Goal: Task Accomplishment & Management: Complete application form

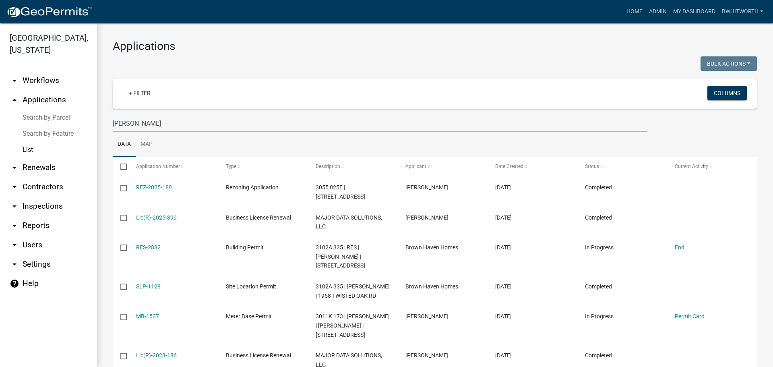
select select "3: 100"
click at [635, 10] on link "Home" at bounding box center [634, 11] width 23 height 15
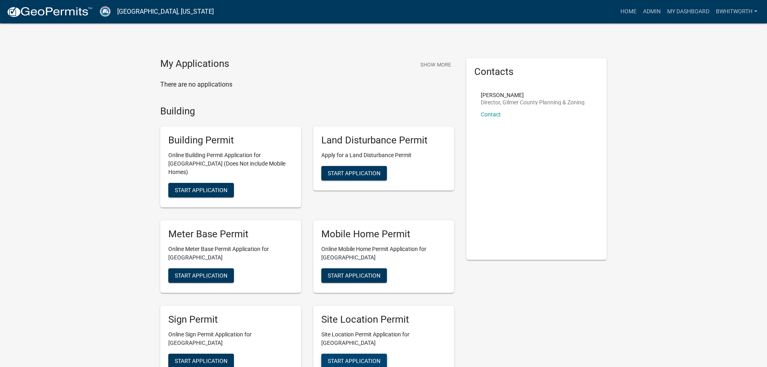
click at [378, 357] on span "Start Application" at bounding box center [354, 360] width 53 height 6
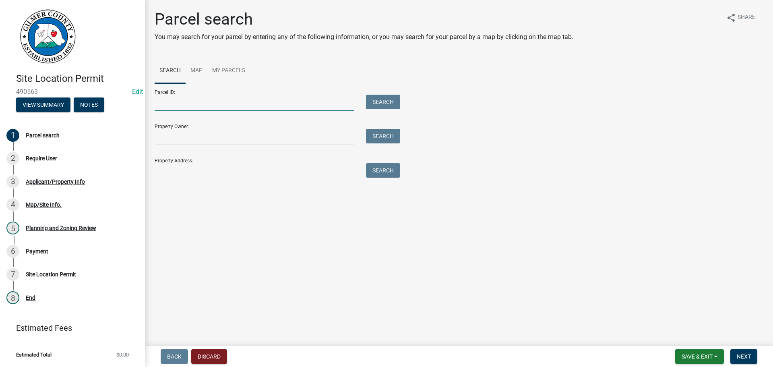
click at [205, 101] on input "Parcel ID:" at bounding box center [254, 103] width 199 height 17
drag, startPoint x: 184, startPoint y: 106, endPoint x: 153, endPoint y: 105, distance: 31.8
click at [153, 105] on div "3025G 006" at bounding box center [254, 103] width 211 height 17
type input "3025G 006"
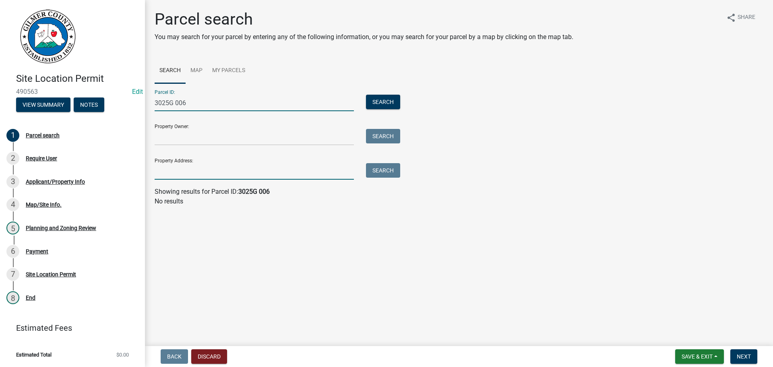
click at [191, 175] on input "Property Address:" at bounding box center [254, 171] width 199 height 17
paste input "3025G 006"
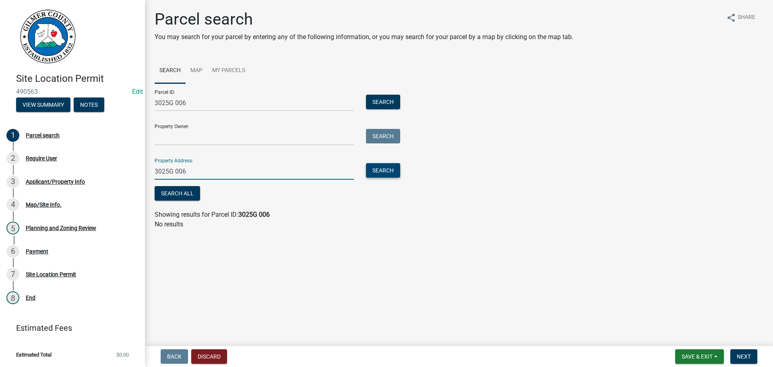
type input "3025G 006"
click at [381, 168] on button "Search" at bounding box center [383, 170] width 34 height 14
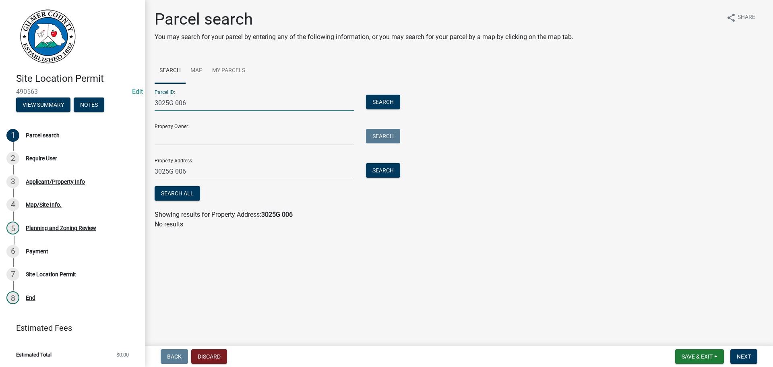
drag, startPoint x: 194, startPoint y: 103, endPoint x: 0, endPoint y: 58, distance: 198.9
click at [10, 70] on div "Site Location Permit 490563 Edit View Summary Notes 1 Parcel search 2 Require U…" at bounding box center [386, 183] width 773 height 367
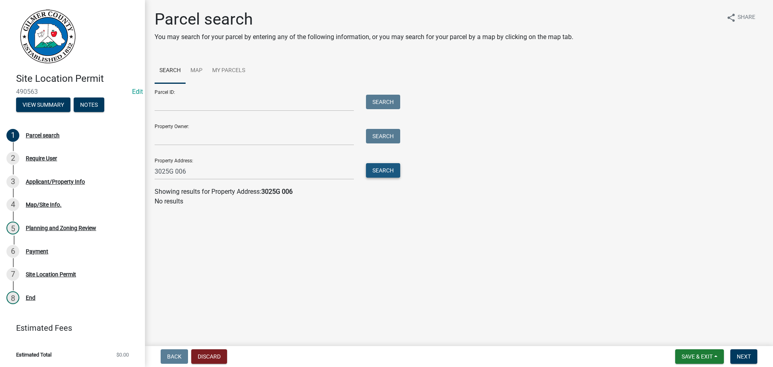
click at [373, 168] on button "Search" at bounding box center [383, 170] width 34 height 14
click at [162, 173] on input "3025G 006" at bounding box center [254, 171] width 199 height 17
type input "3125G 006"
click at [391, 168] on button "Search" at bounding box center [383, 170] width 34 height 14
drag, startPoint x: 192, startPoint y: 171, endPoint x: 86, endPoint y: 165, distance: 105.7
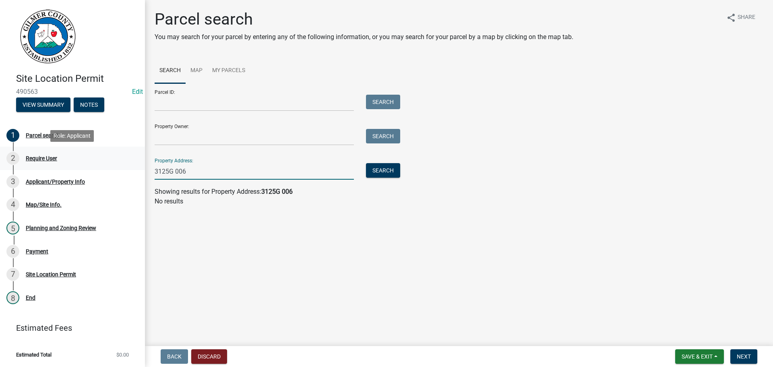
click at [83, 166] on div "Site Location Permit 490563 Edit View Summary Notes 1 Parcel search 2 Require U…" at bounding box center [386, 183] width 773 height 367
click at [173, 94] on div "Parcel ID: Search" at bounding box center [276, 97] width 242 height 28
click at [172, 99] on input "Parcel ID:" at bounding box center [254, 103] width 199 height 17
paste input "3125G 006"
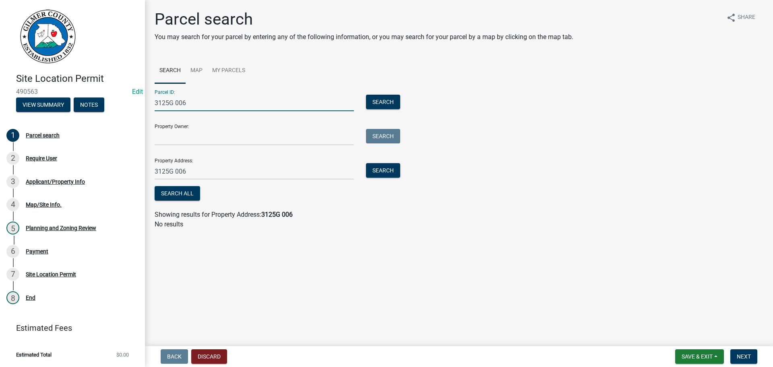
type input "3125G 006"
drag, startPoint x: 188, startPoint y: 167, endPoint x: 0, endPoint y: 111, distance: 196.3
click at [67, 159] on div "Site Location Permit 490563 Edit View Summary Notes 1 Parcel search 2 Require U…" at bounding box center [386, 183] width 773 height 367
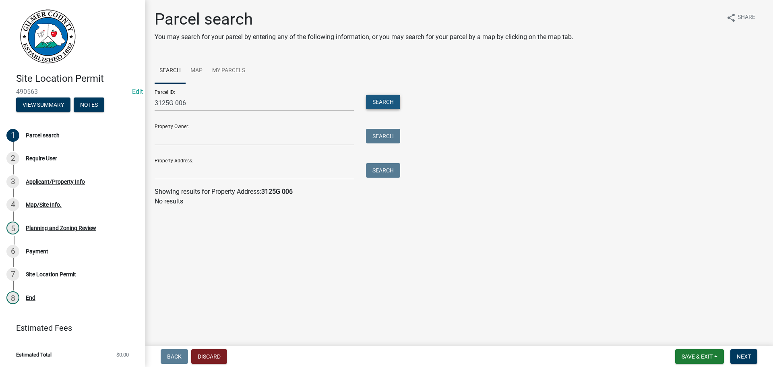
click at [382, 100] on button "Search" at bounding box center [383, 102] width 34 height 14
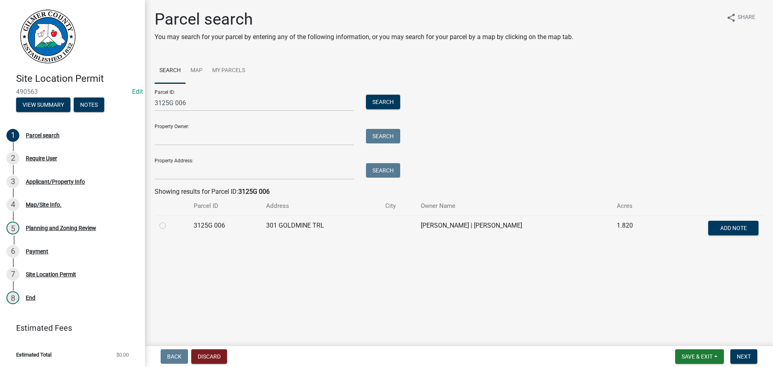
click at [169, 221] on label at bounding box center [169, 221] width 0 height 0
click at [169, 225] on 006 "radio" at bounding box center [171, 223] width 5 height 5
radio 006 "true"
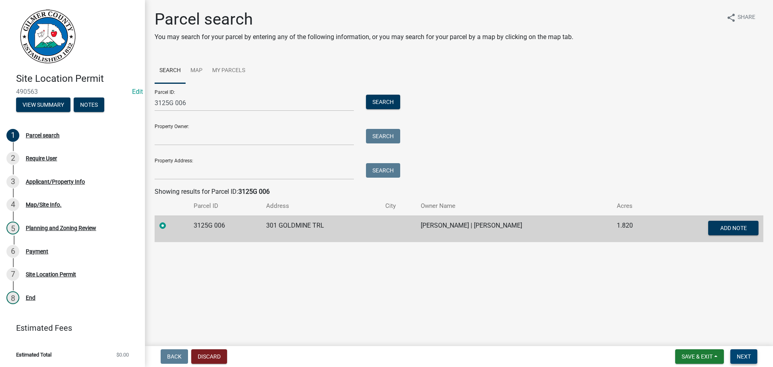
click at [748, 355] on span "Next" at bounding box center [744, 356] width 14 height 6
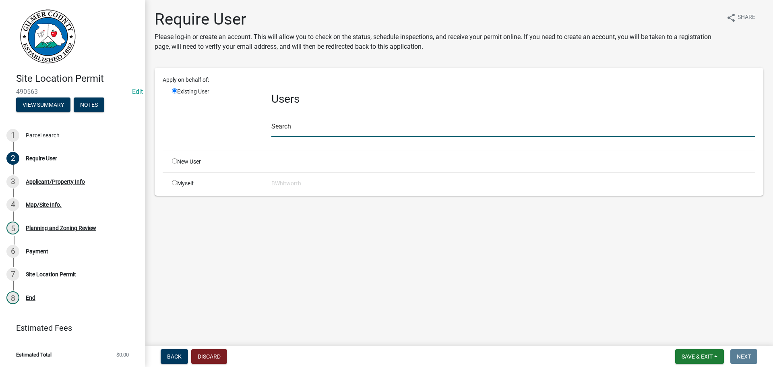
drag, startPoint x: 306, startPoint y: 124, endPoint x: 262, endPoint y: 133, distance: 45.5
click at [306, 124] on input "text" at bounding box center [513, 128] width 484 height 17
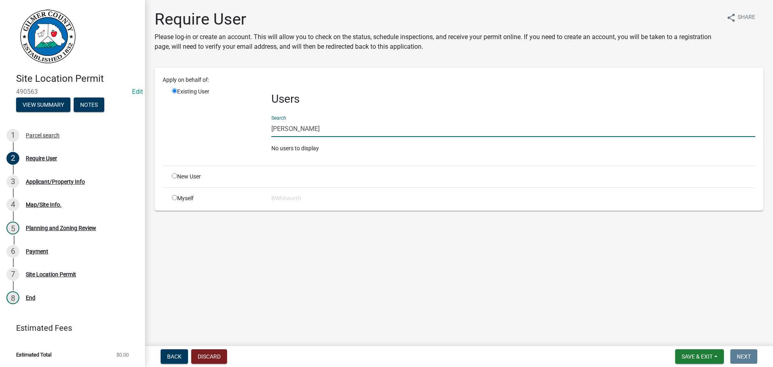
paste input "3125G 006"
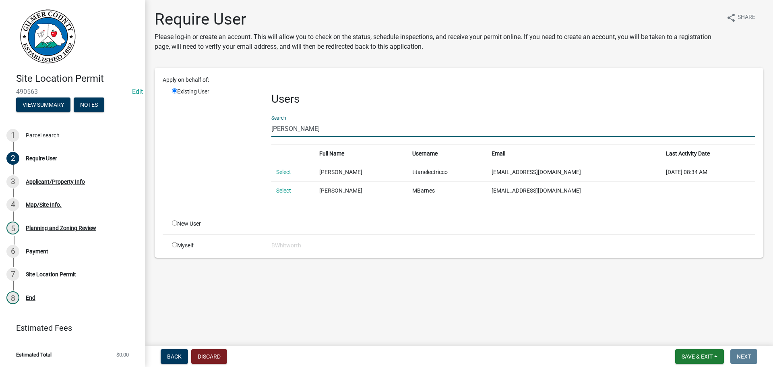
type input "[PERSON_NAME]"
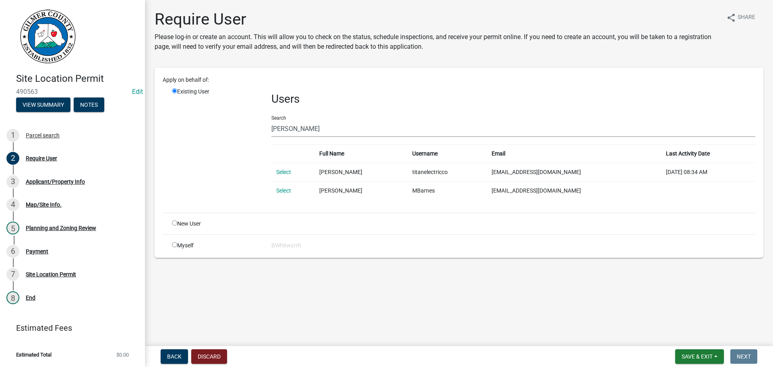
click at [174, 224] on input "radio" at bounding box center [174, 222] width 5 height 5
radio input "true"
radio input "false"
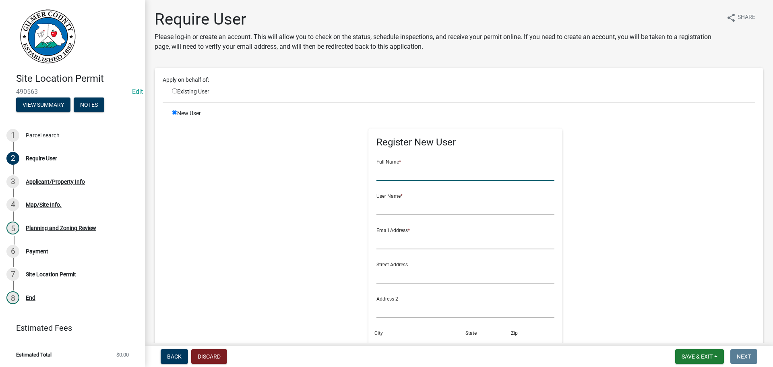
click at [412, 174] on input "text" at bounding box center [466, 172] width 178 height 17
type input "[PERSON_NAME]"
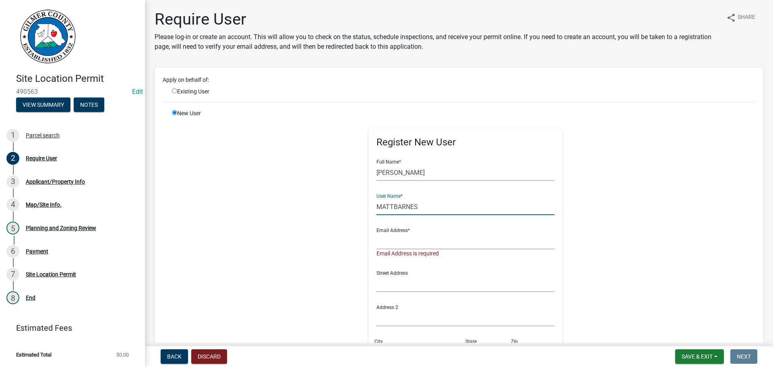
click at [424, 204] on input "MATTBARNES" at bounding box center [466, 207] width 178 height 17
type input "MATTBARNES*"
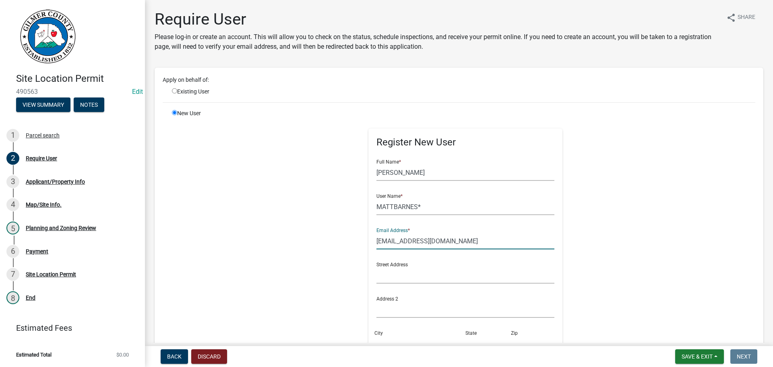
click at [435, 242] on input "[EMAIL_ADDRESS][DOMAIN_NAME]" at bounding box center [466, 241] width 178 height 17
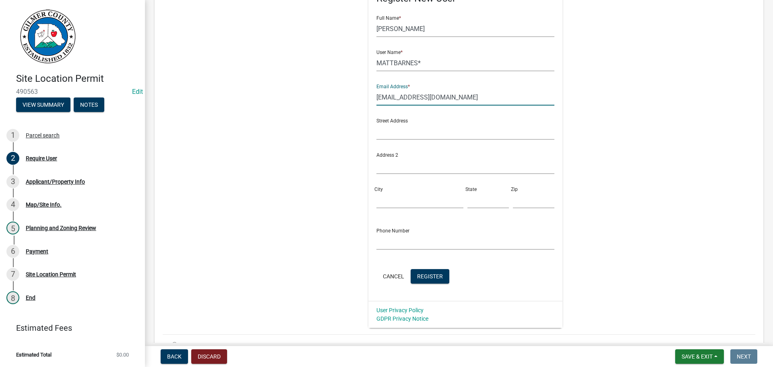
scroll to position [161, 0]
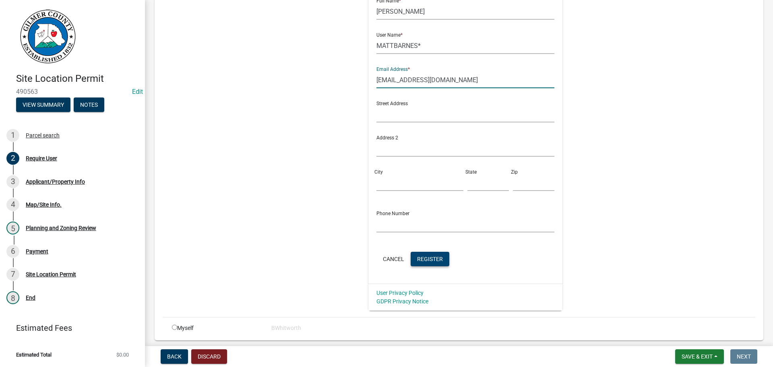
type input "[EMAIL_ADDRESS][DOMAIN_NAME]"
click at [425, 262] on span "Register" at bounding box center [430, 258] width 26 height 6
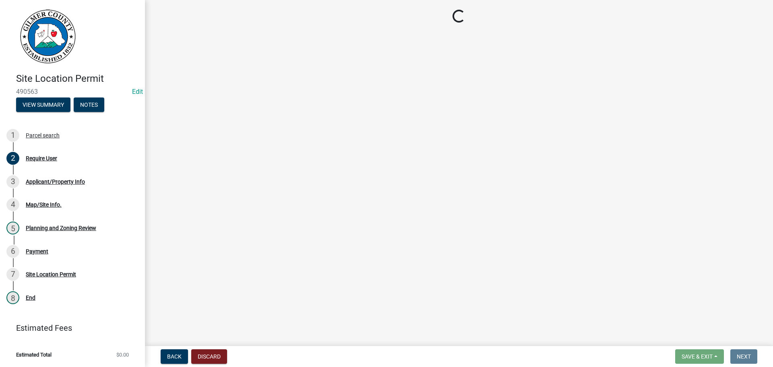
scroll to position [0, 0]
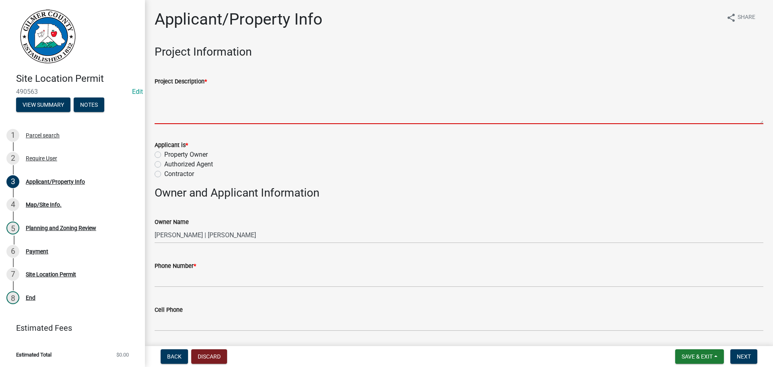
click at [207, 103] on textarea "Project Description *" at bounding box center [459, 105] width 609 height 38
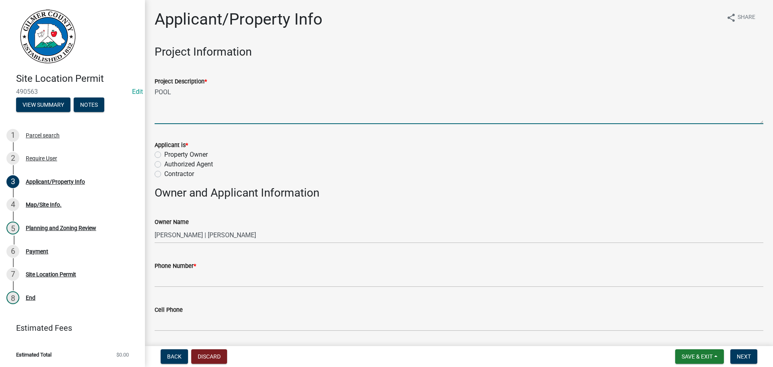
type textarea "POOL"
click at [164, 172] on label "Contractor" at bounding box center [179, 174] width 30 height 10
click at [164, 172] on input "Contractor" at bounding box center [166, 171] width 5 height 5
radio input "true"
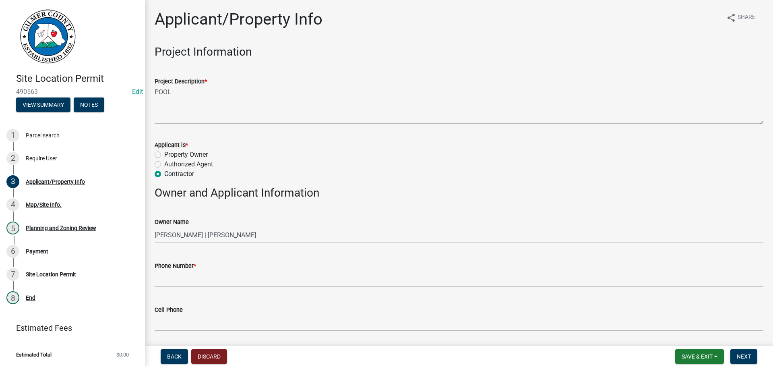
scroll to position [40, 0]
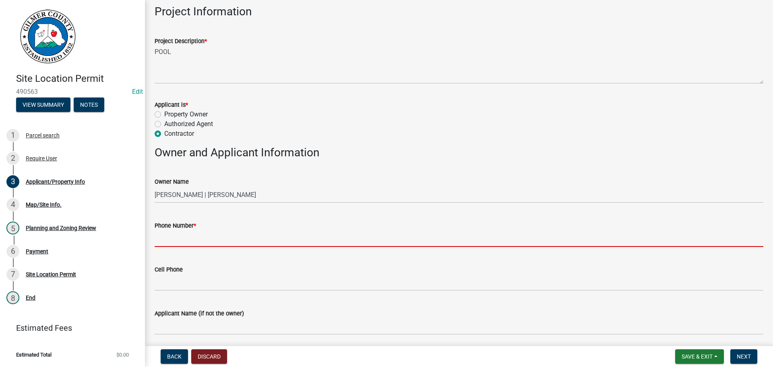
click at [182, 238] on input "Phone Number *" at bounding box center [459, 238] width 609 height 17
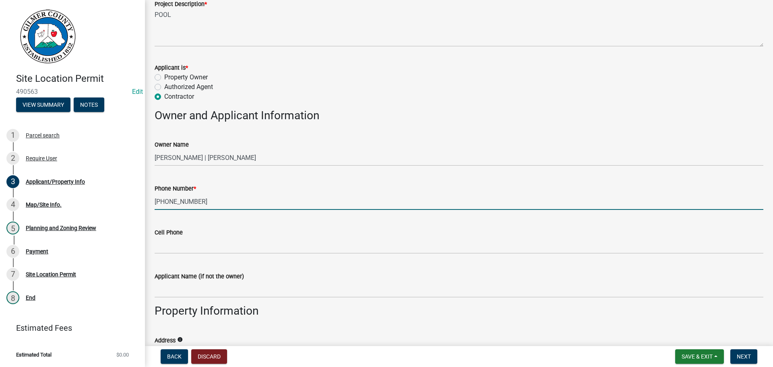
scroll to position [121, 0]
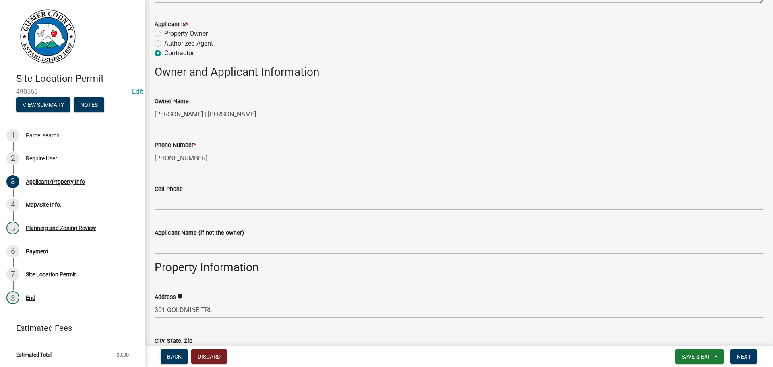
type input "[PHONE_NUMBER]"
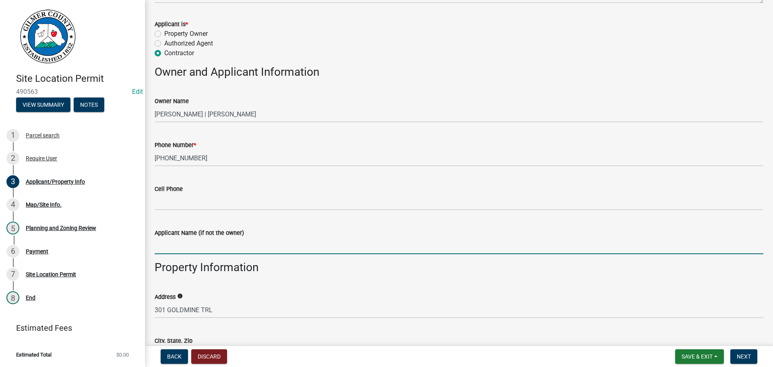
click at [192, 246] on input "Applicant Name (if not the owner)" at bounding box center [459, 246] width 609 height 17
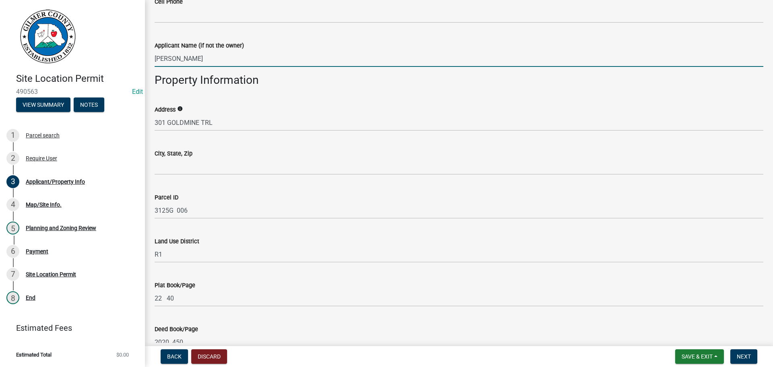
scroll to position [322, 0]
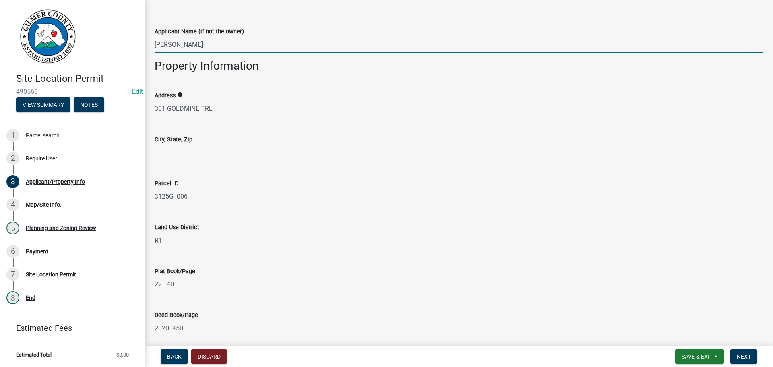
type input "[PERSON_NAME]"
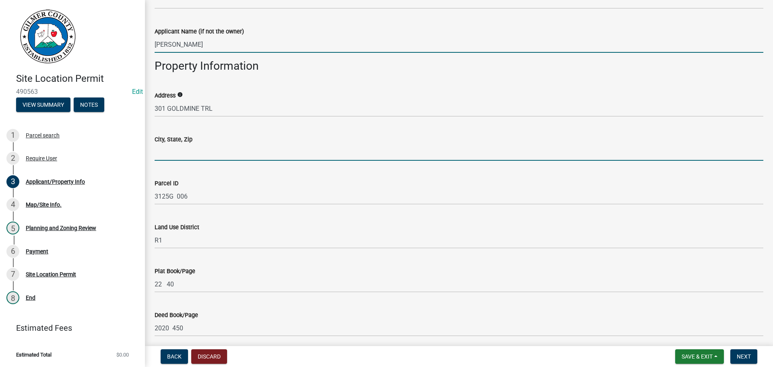
click at [170, 149] on input "City, State, Zip" at bounding box center [459, 152] width 609 height 17
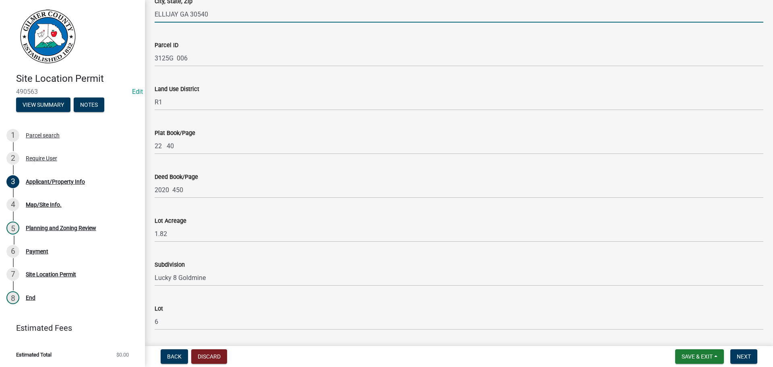
scroll to position [564, 0]
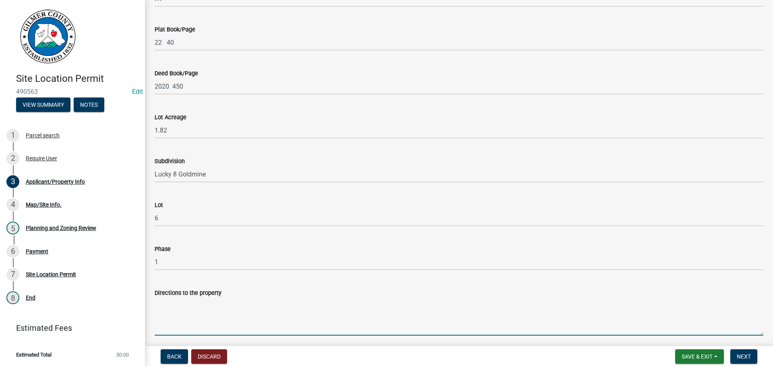
click at [209, 310] on textarea "Directions to the property" at bounding box center [459, 317] width 609 height 38
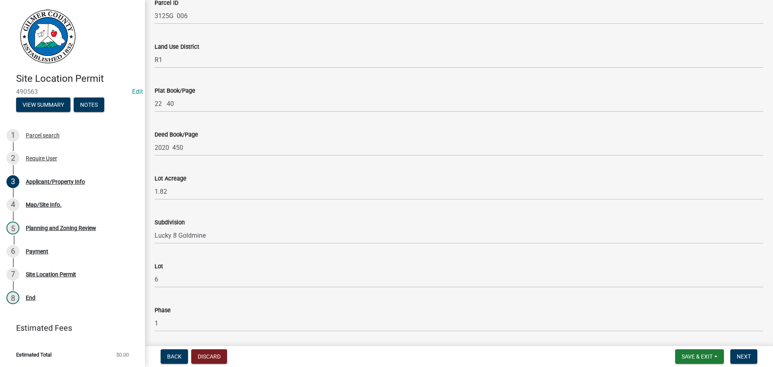
scroll to position [403, 0]
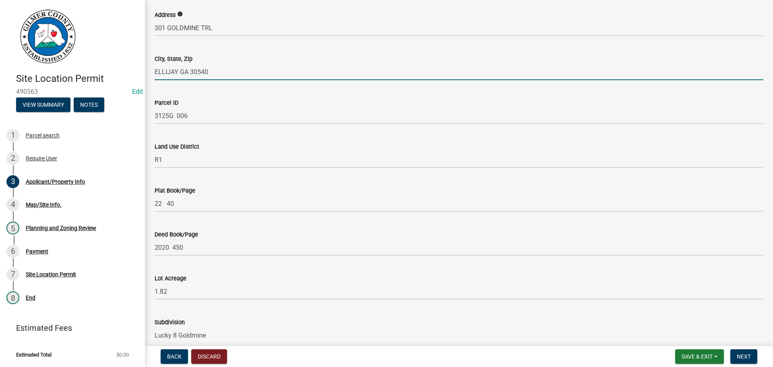
click at [216, 68] on input "ELLIJAY GA 30540" at bounding box center [459, 72] width 609 height 17
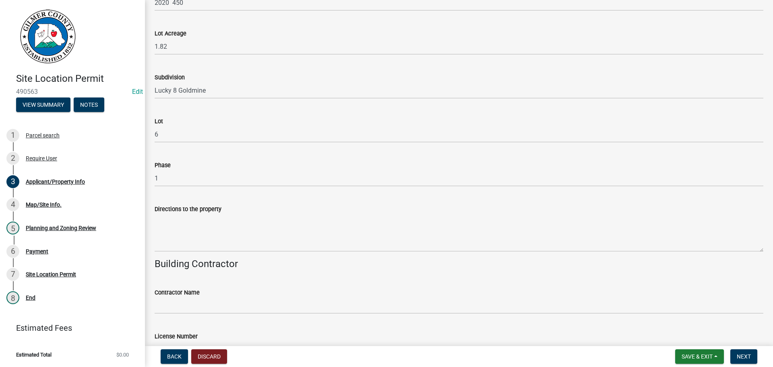
scroll to position [685, 0]
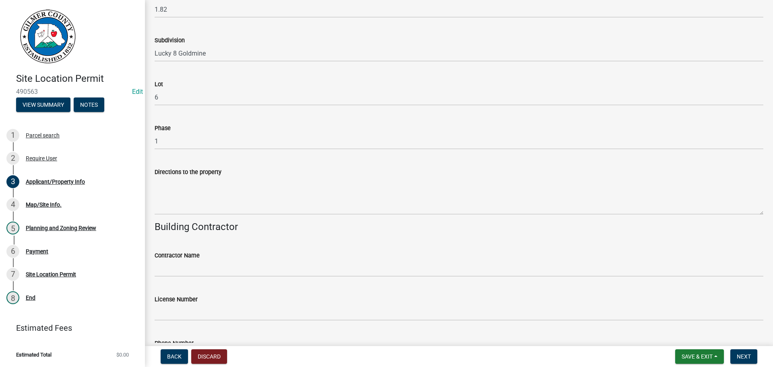
type input "ELLIJAY GA 30536"
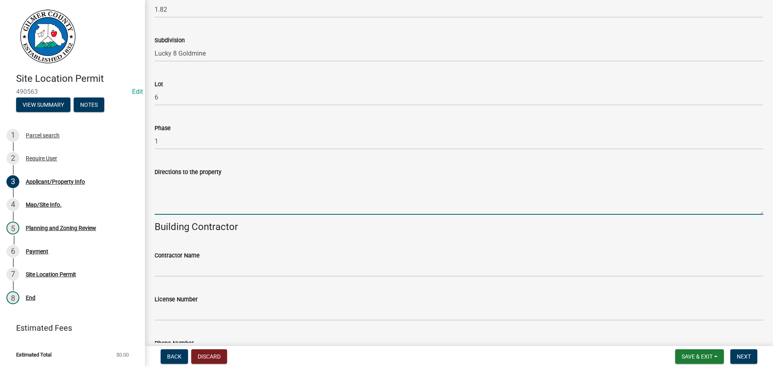
click at [172, 190] on textarea "Directions to the property" at bounding box center [459, 196] width 609 height 38
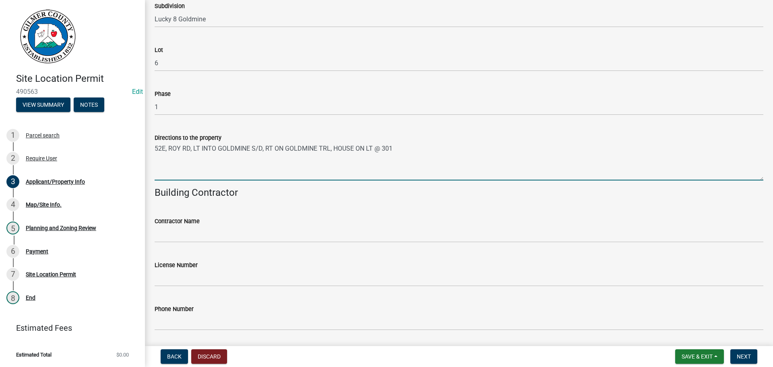
scroll to position [744, 0]
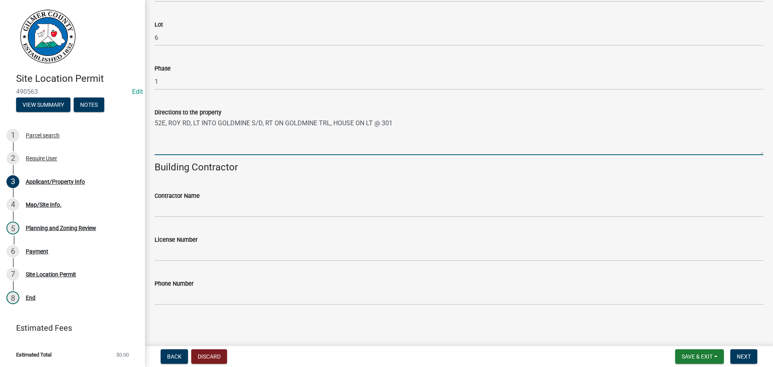
type textarea "52E, ROY RD, LT INTO GOLDMINE S/D, RT ON GOLDMINE TRL, HOUSE ON LT @ 301"
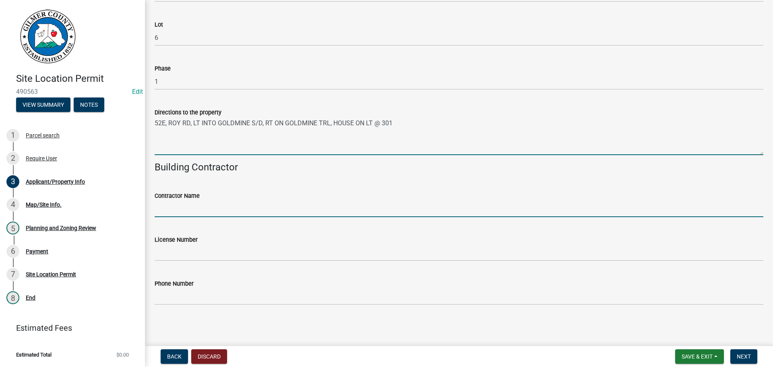
click at [210, 213] on input "Contractor Name" at bounding box center [459, 209] width 609 height 17
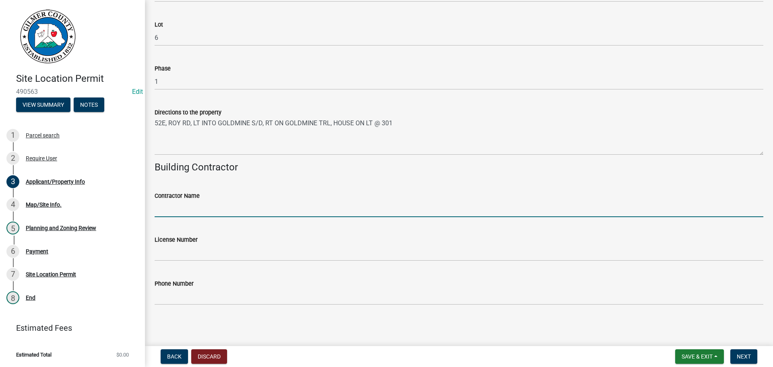
click at [204, 213] on input "Contractor Name" at bounding box center [459, 209] width 609 height 17
type input "[PERSON_NAME]"
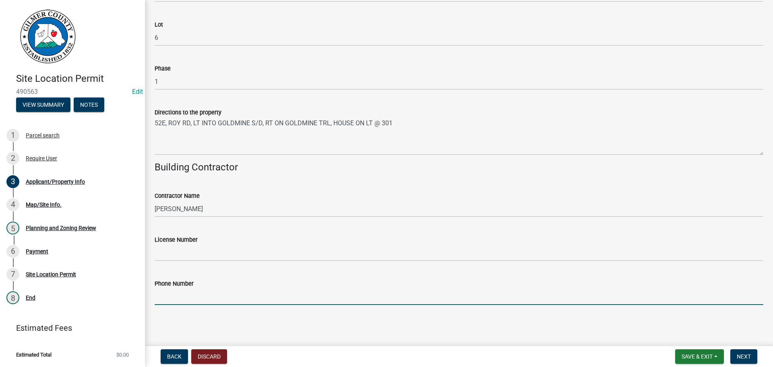
click at [214, 297] on input "Phone Number" at bounding box center [459, 296] width 609 height 17
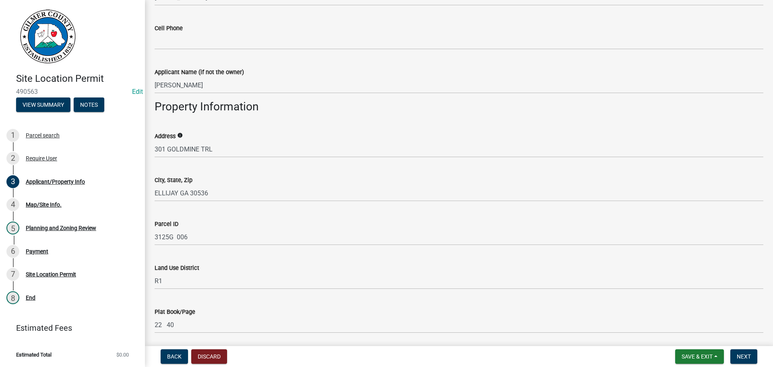
scroll to position [261, 0]
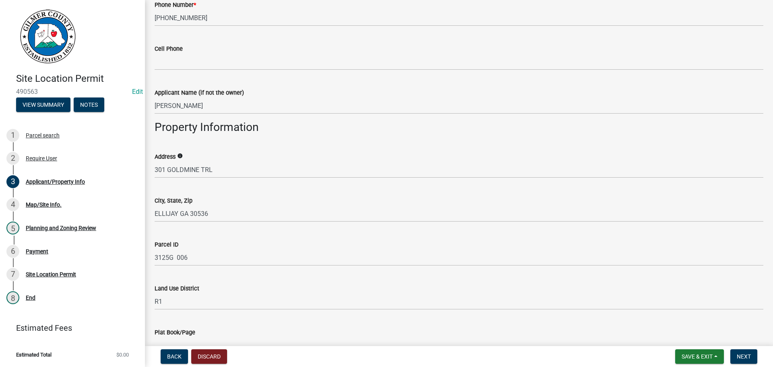
type input "[PHONE_NUMBER]"
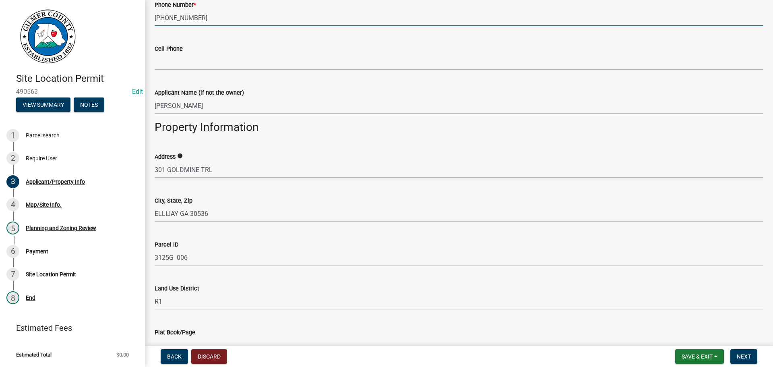
drag, startPoint x: 199, startPoint y: 19, endPoint x: 75, endPoint y: 15, distance: 123.3
click at [75, 15] on div "Site Location Permit 490563 Edit View Summary Notes 1 Parcel search 2 Require U…" at bounding box center [386, 183] width 773 height 367
type input "[PHONE_NUMBER]"
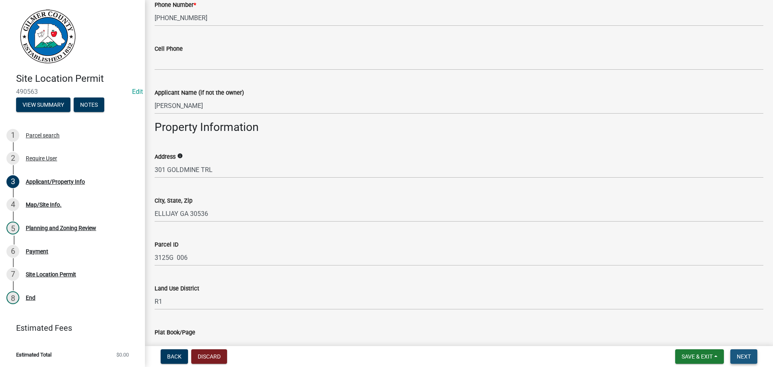
click at [743, 354] on span "Next" at bounding box center [744, 356] width 14 height 6
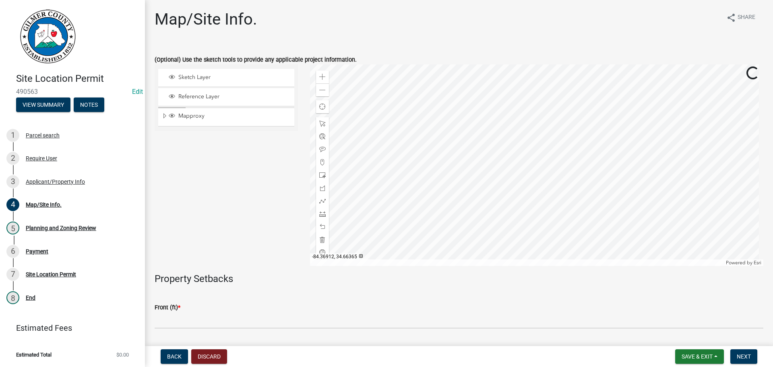
click at [250, 230] on div "Sketch Layer Reference Layer Mapproxy Parcels Parcel Numbers Address Numbers Zo…" at bounding box center [226, 164] width 155 height 201
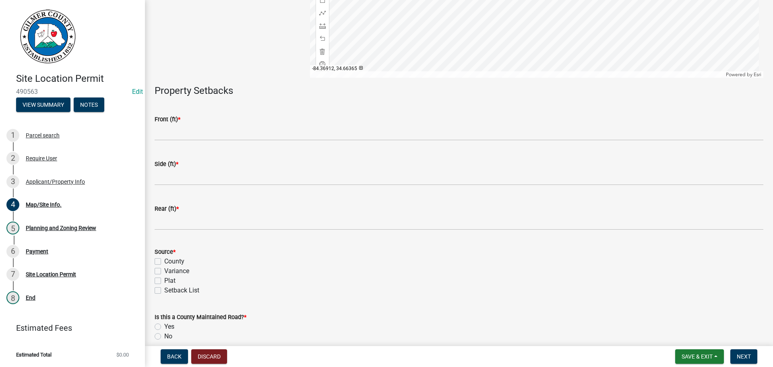
scroll to position [225, 0]
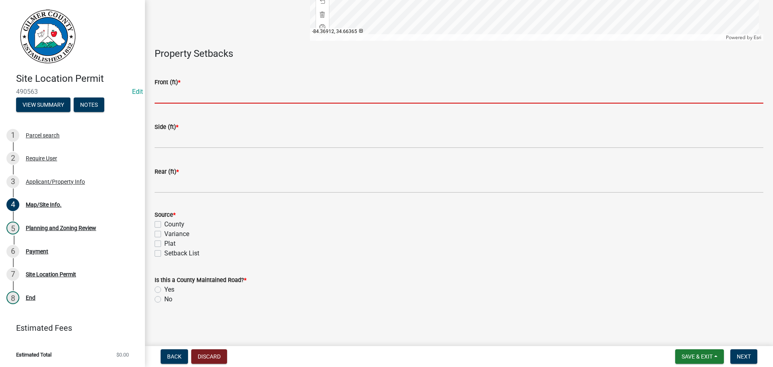
click at [223, 99] on input "text" at bounding box center [459, 95] width 609 height 17
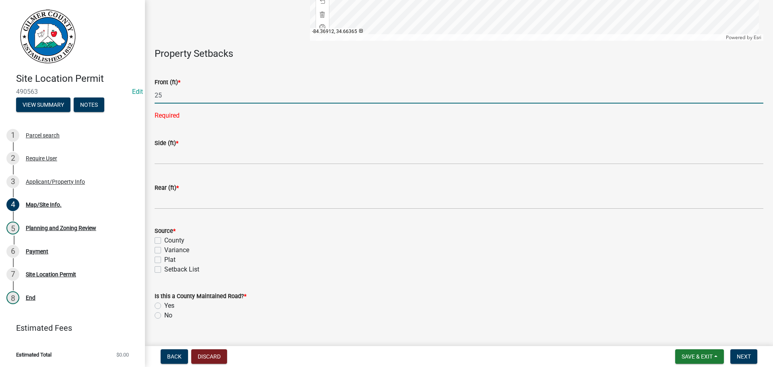
type input "25"
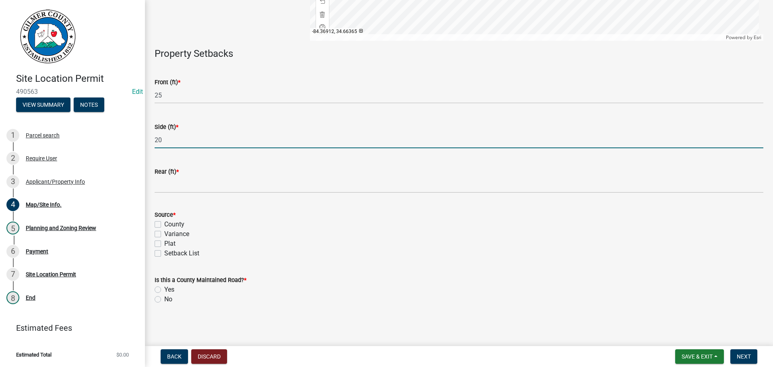
type input "20"
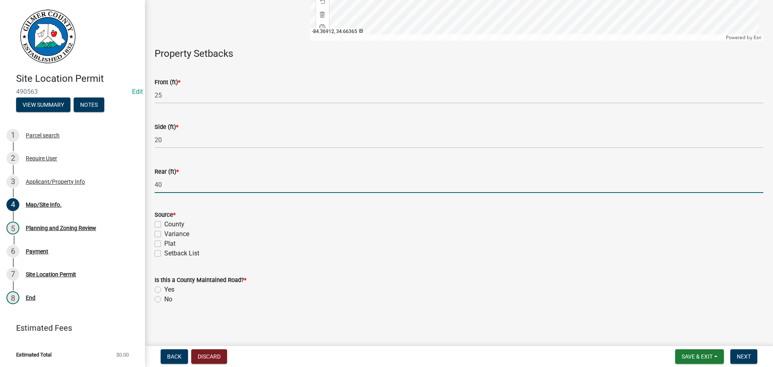
scroll to position [185, 0]
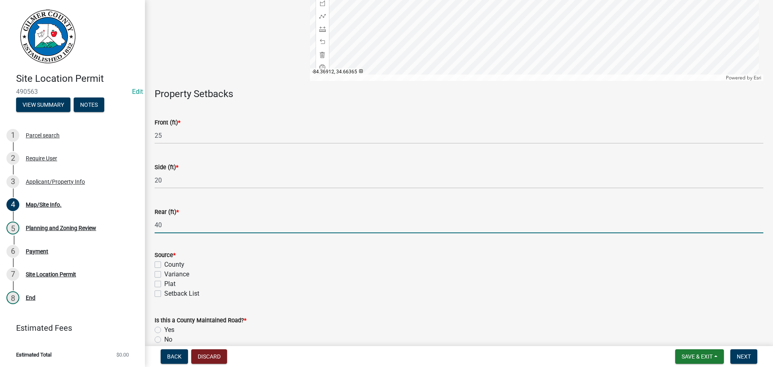
type input "40"
click at [164, 292] on label "Setback List" at bounding box center [181, 294] width 35 height 10
click at [164, 292] on input "Setback List" at bounding box center [166, 291] width 5 height 5
checkbox input "true"
checkbox input "false"
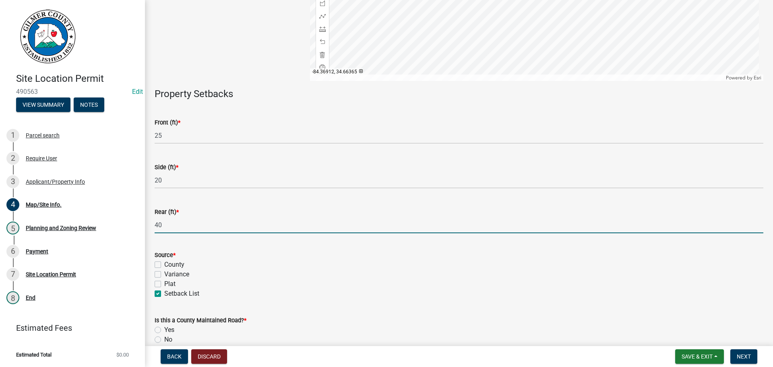
checkbox input "false"
checkbox input "true"
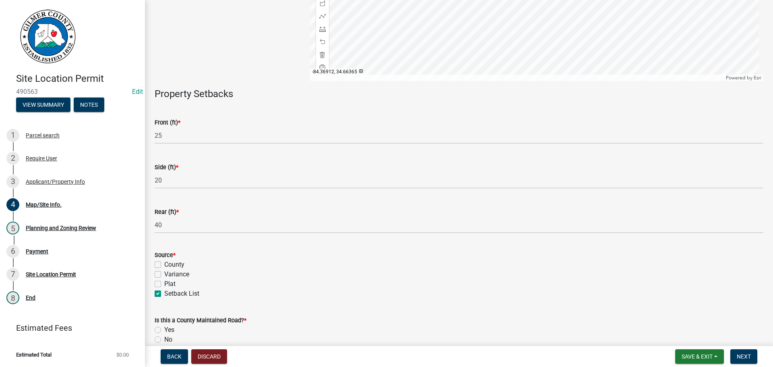
scroll to position [225, 0]
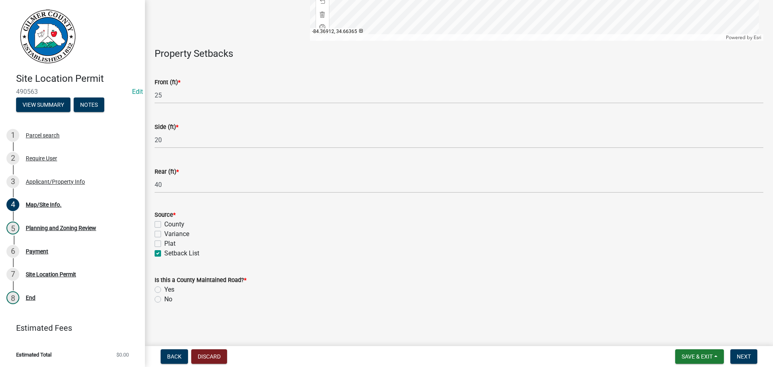
click at [164, 300] on label "No" at bounding box center [168, 299] width 8 height 10
click at [164, 300] on input "No" at bounding box center [166, 296] width 5 height 5
radio input "true"
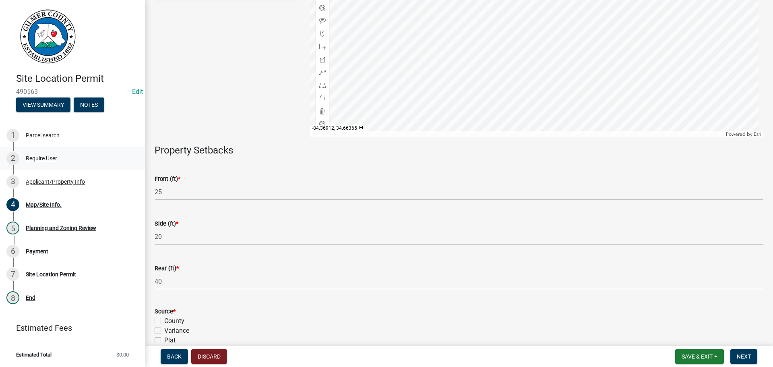
scroll to position [0, 0]
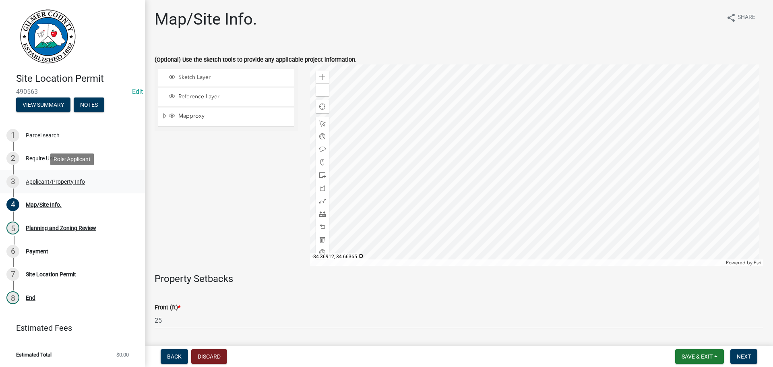
click at [48, 182] on div "Applicant/Property Info" at bounding box center [55, 182] width 59 height 6
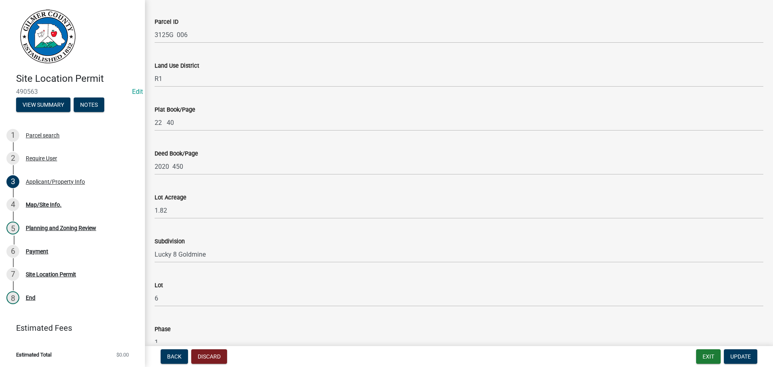
scroll to position [604, 0]
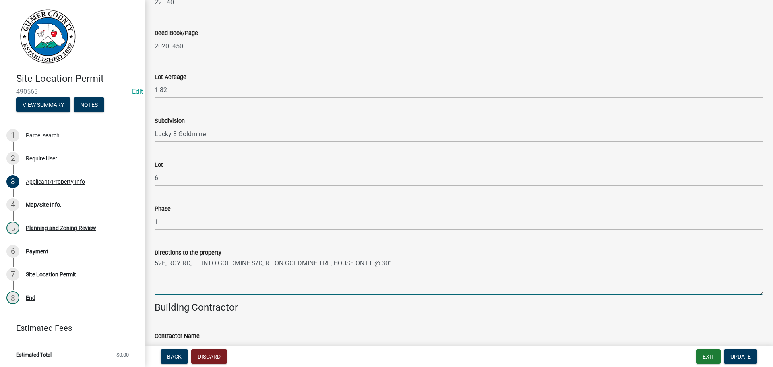
click at [247, 264] on textarea "52E, ROY RD, LT INTO GOLDMINE S/D, RT ON GOLDMINE TRL, HOUSE ON LT @ 301" at bounding box center [459, 276] width 609 height 38
type textarea "52E, ROY RD, LT INTO LUCKY 8 S/D, RT ON GOLDMINE TRL, HOUSE ON LT @ 301"
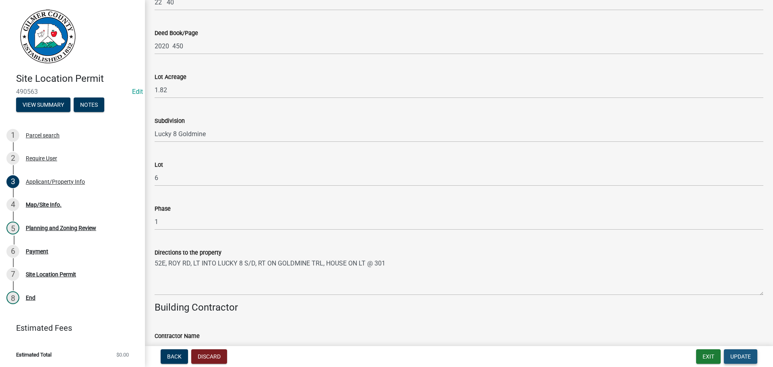
click at [735, 353] on span "Update" at bounding box center [741, 356] width 21 height 6
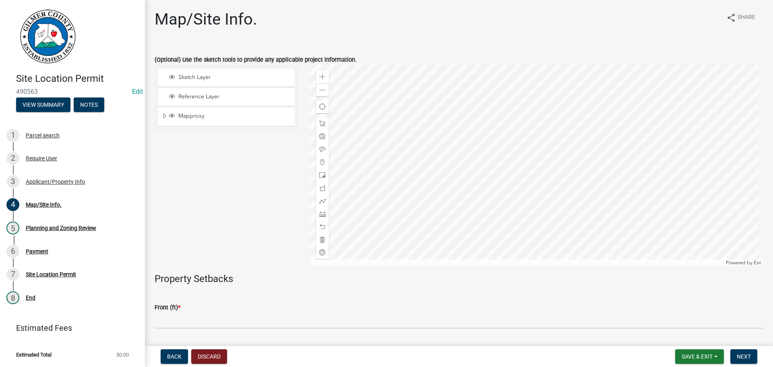
click at [292, 193] on div "Sketch Layer Reference Layer Mapproxy Parcels Parcel Numbers Address Numbers Zo…" at bounding box center [226, 164] width 155 height 201
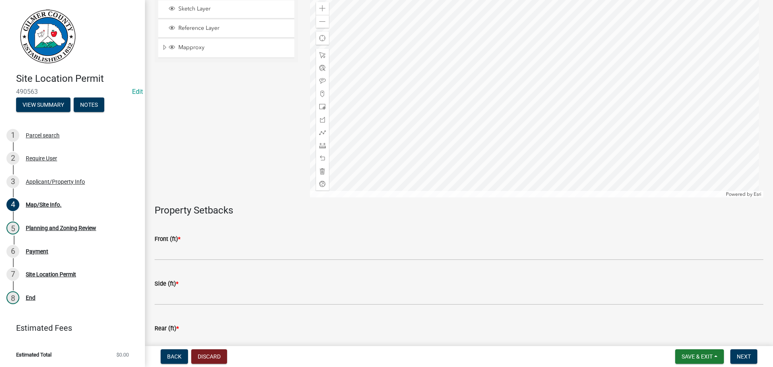
scroll to position [225, 0]
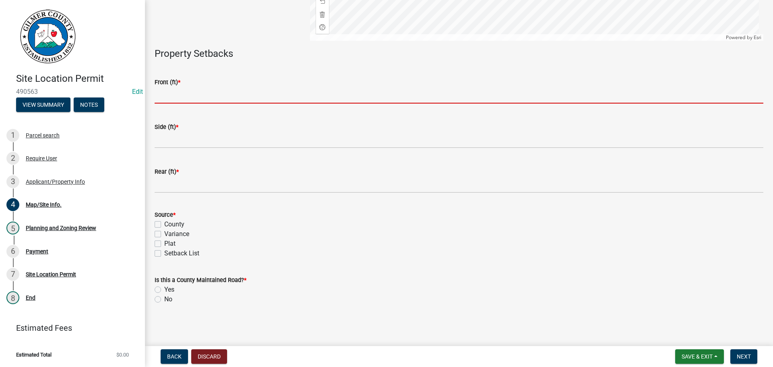
drag, startPoint x: 186, startPoint y: 100, endPoint x: 191, endPoint y: 99, distance: 4.5
click at [187, 100] on input "text" at bounding box center [459, 95] width 609 height 17
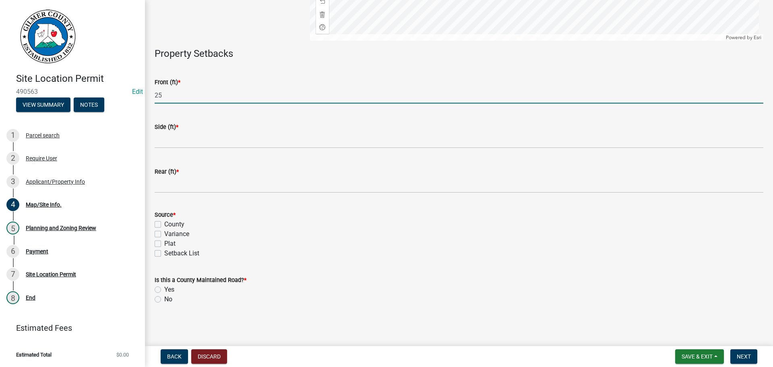
type input "25"
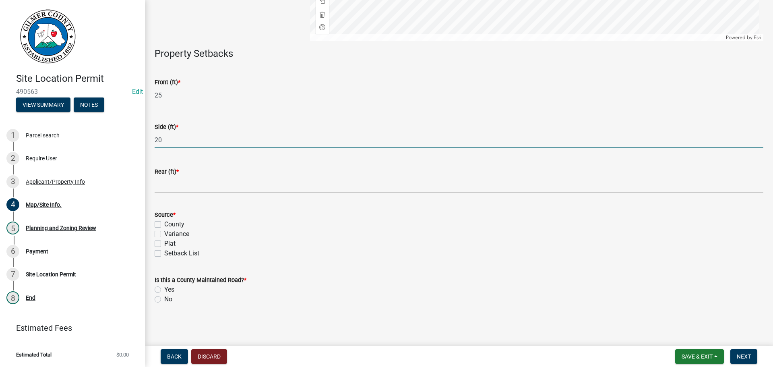
type input "20"
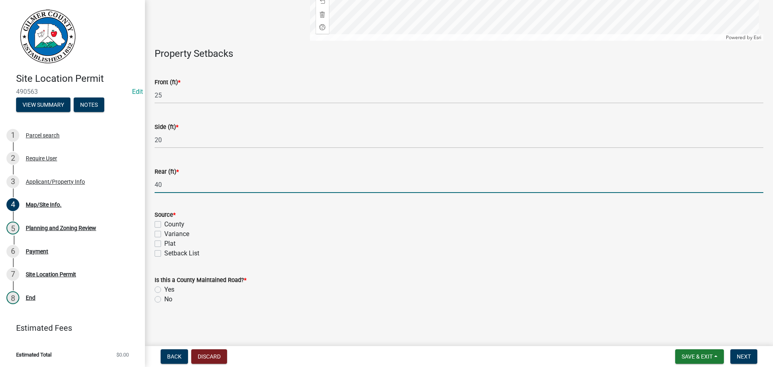
type input "40"
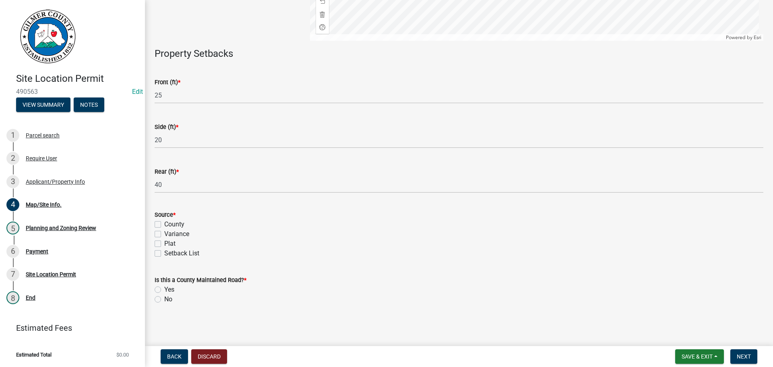
click at [164, 253] on label "Setback List" at bounding box center [181, 253] width 35 height 10
click at [164, 253] on input "Setback List" at bounding box center [166, 250] width 5 height 5
checkbox input "true"
checkbox input "false"
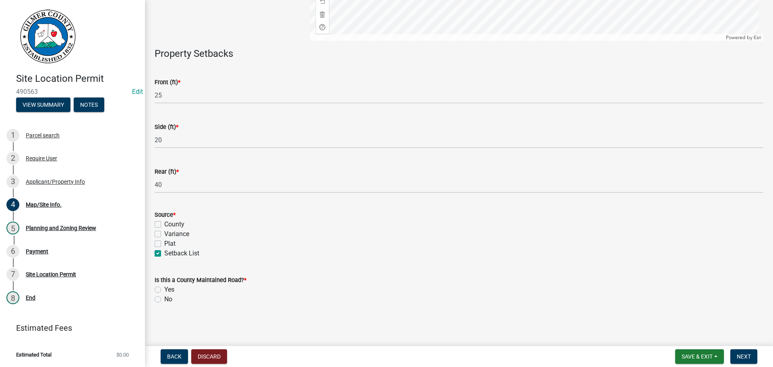
checkbox input "false"
checkbox input "true"
click at [164, 298] on label "No" at bounding box center [168, 299] width 8 height 10
click at [164, 298] on input "No" at bounding box center [166, 296] width 5 height 5
radio input "true"
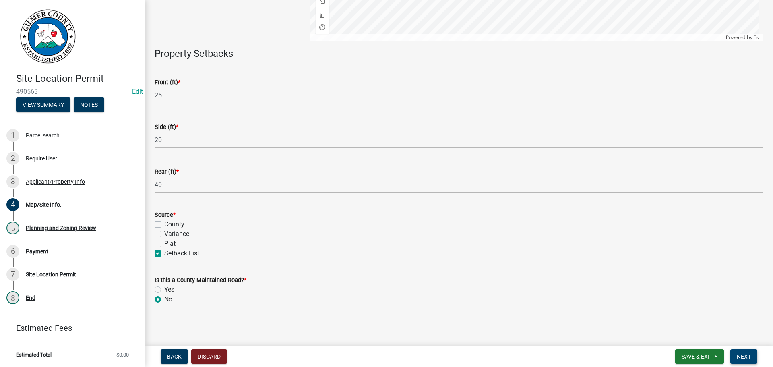
click at [746, 354] on span "Next" at bounding box center [744, 356] width 14 height 6
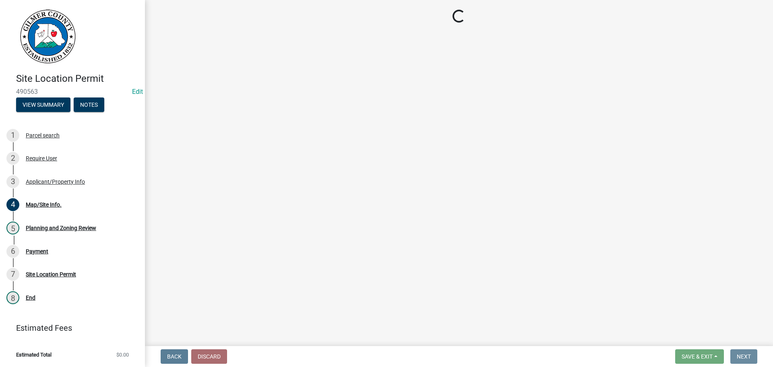
scroll to position [0, 0]
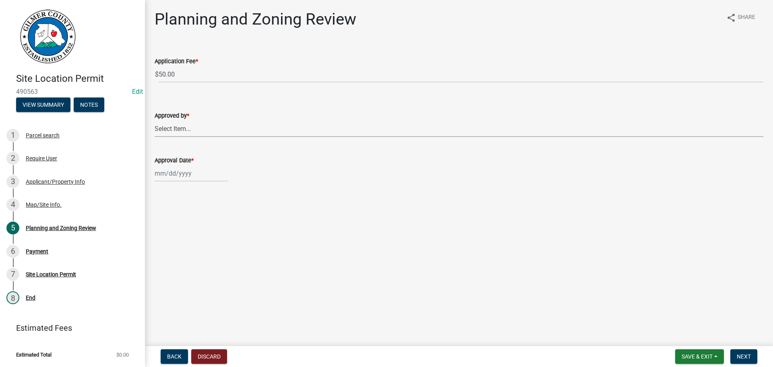
click at [167, 129] on select "Select Item... [PERSON_NAME] [PERSON_NAME] [PERSON_NAME] [PERSON_NAME] [PERSON_…" at bounding box center [459, 128] width 609 height 17
click at [155, 120] on select "Select Item... [PERSON_NAME] [PERSON_NAME] [PERSON_NAME] [PERSON_NAME] [PERSON_…" at bounding box center [459, 128] width 609 height 17
select select "f66b4cef-93c9-440c-84d8-a2c8d35cb7c1"
select select "10"
select select "2025"
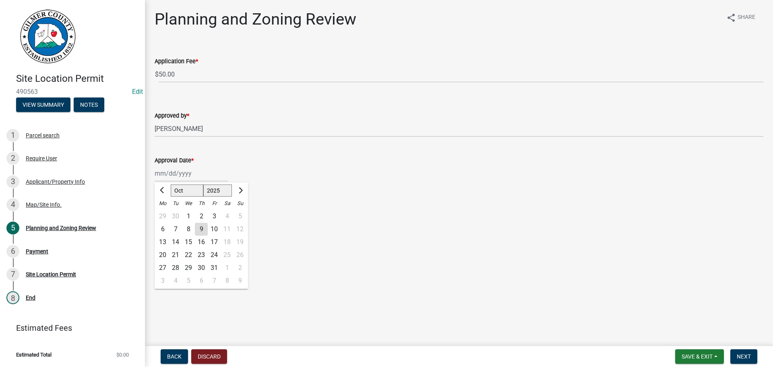
click at [175, 171] on div "[PERSON_NAME] Feb Mar Apr [PERSON_NAME][DATE] Oct Nov [DATE] 1526 1527 1528 152…" at bounding box center [192, 173] width 74 height 17
click at [201, 229] on div "9" at bounding box center [201, 229] width 13 height 13
type input "[DATE]"
click at [749, 355] on span "Next" at bounding box center [744, 356] width 14 height 6
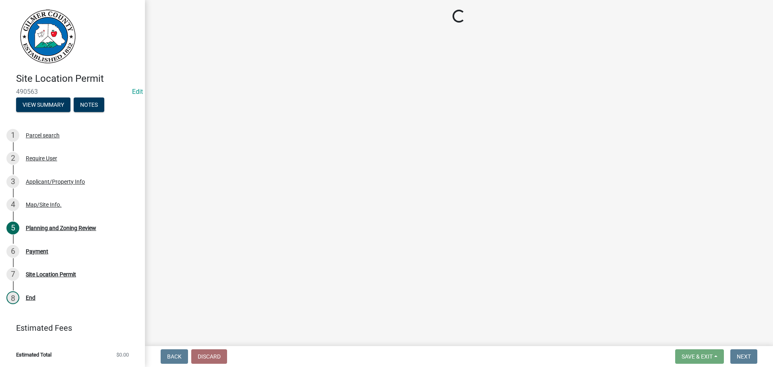
select select "2: 1"
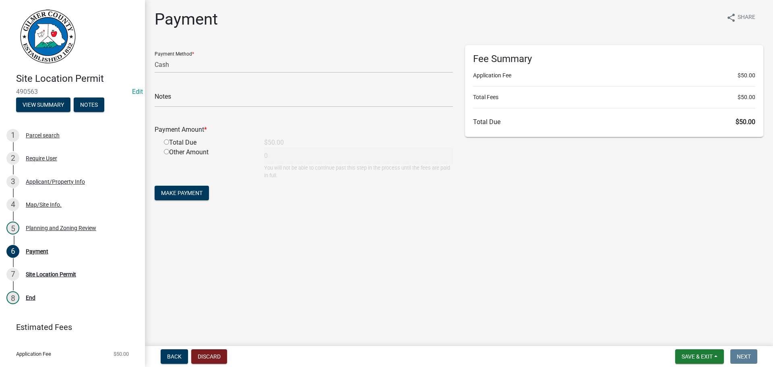
click at [167, 141] on input "radio" at bounding box center [166, 141] width 5 height 5
radio input "true"
type input "50"
click at [178, 200] on form "Payment Method * Credit Card POS Check Cash Notes Payment Amount * Total Due $5…" at bounding box center [304, 123] width 298 height 157
click at [185, 192] on span "Make Payment" at bounding box center [181, 193] width 41 height 6
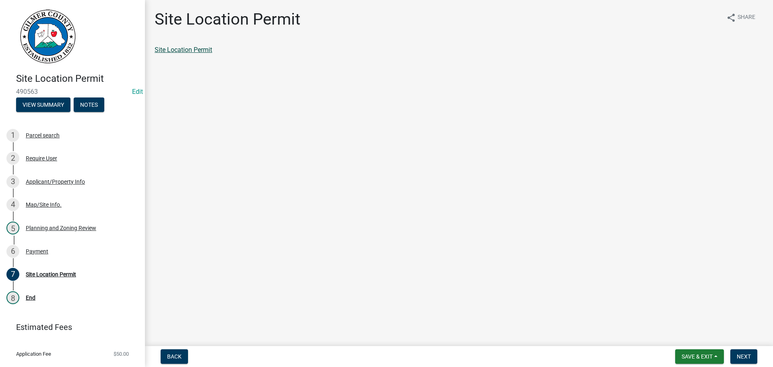
click at [167, 51] on link "Site Location Permit" at bounding box center [184, 50] width 58 height 8
click at [42, 252] on div "Payment" at bounding box center [37, 251] width 23 height 6
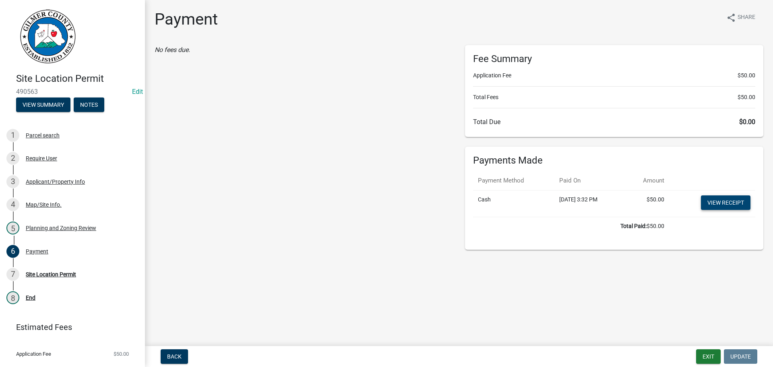
click at [716, 202] on link "View receipt" at bounding box center [726, 202] width 50 height 14
